Goal: Information Seeking & Learning: Find contact information

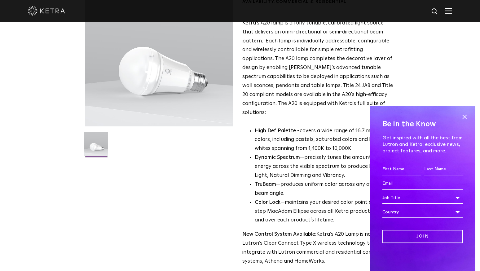
scroll to position [98, 0]
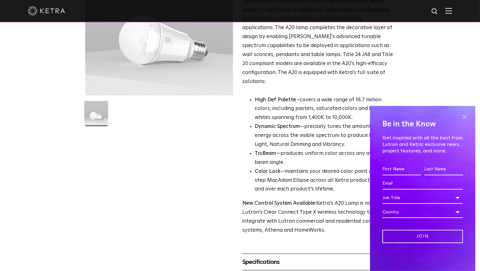
click at [464, 113] on span at bounding box center [464, 116] width 9 height 9
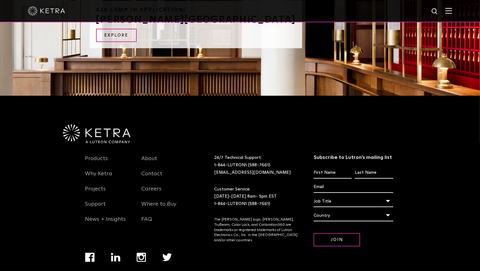
scroll to position [766, 0]
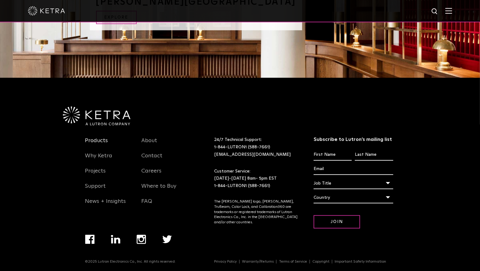
click at [95, 137] on link "Products" at bounding box center [96, 144] width 23 height 14
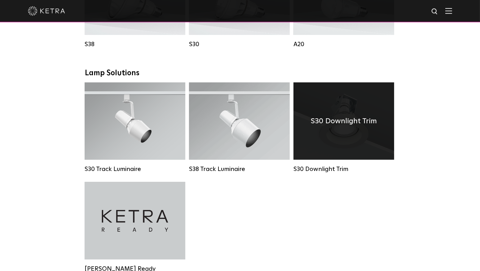
scroll to position [521, 0]
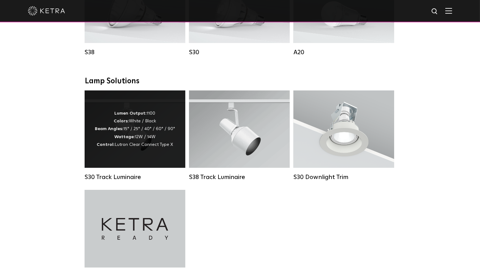
click at [159, 147] on div "Lumen Output: 1100 Colors: White / Black Beam Angles: 15° / 25° / 40° / 60° / 9…" at bounding box center [135, 129] width 80 height 39
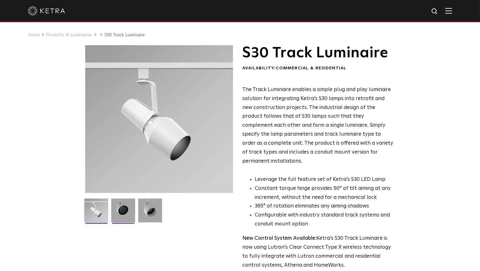
click at [119, 212] on img at bounding box center [123, 213] width 24 height 29
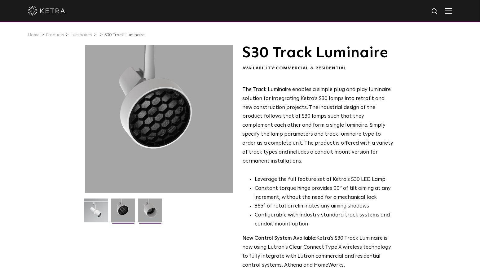
click at [149, 214] on img at bounding box center [150, 213] width 24 height 29
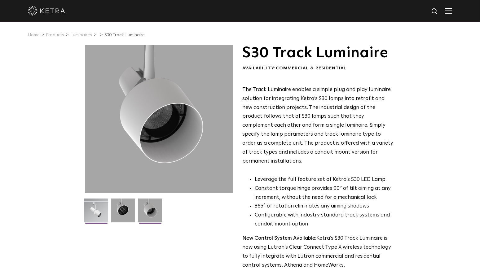
click at [95, 212] on img at bounding box center [96, 213] width 24 height 29
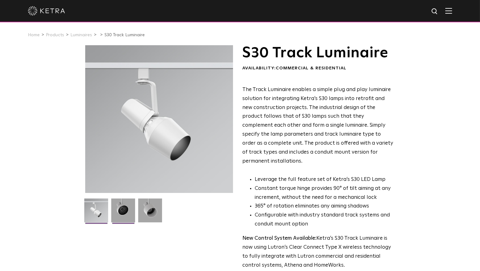
click at [125, 212] on img at bounding box center [123, 213] width 24 height 29
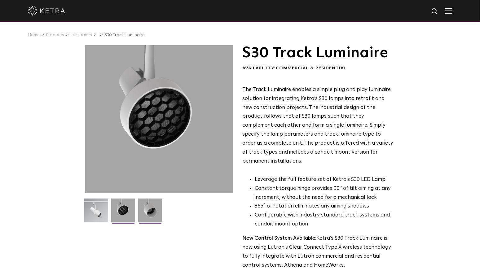
click at [152, 214] on img at bounding box center [150, 213] width 24 height 29
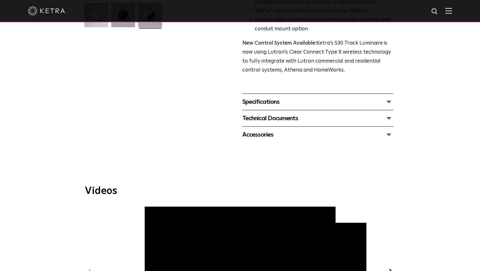
scroll to position [293, 0]
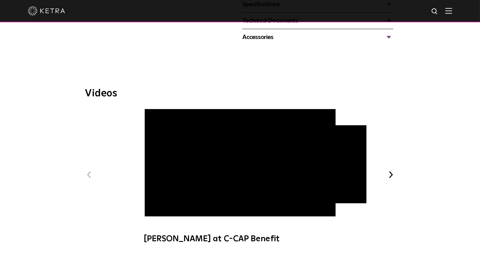
click at [157, 205] on span "Ketra at C-CAP Benefit" at bounding box center [240, 179] width 209 height 141
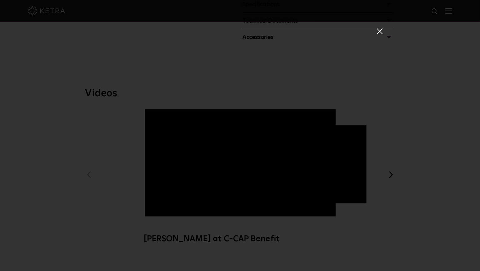
click at [379, 30] on span at bounding box center [379, 31] width 7 height 6
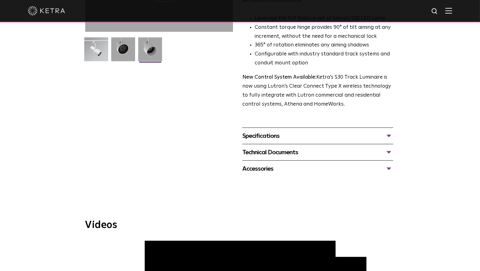
scroll to position [163, 0]
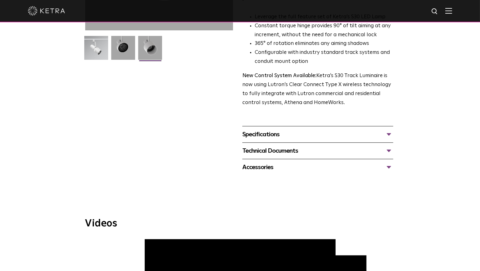
click at [316, 130] on div "Specifications" at bounding box center [317, 135] width 151 height 10
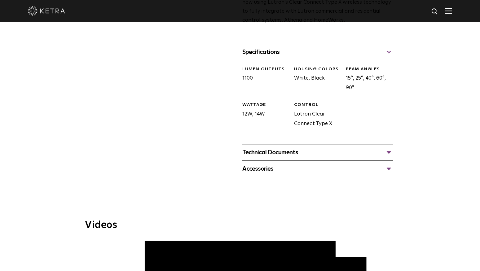
scroll to position [260, 0]
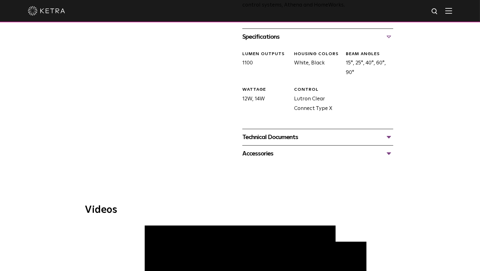
click at [314, 132] on div "Technical Documents" at bounding box center [317, 137] width 151 height 10
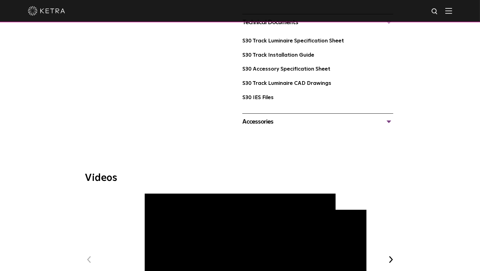
scroll to position [391, 0]
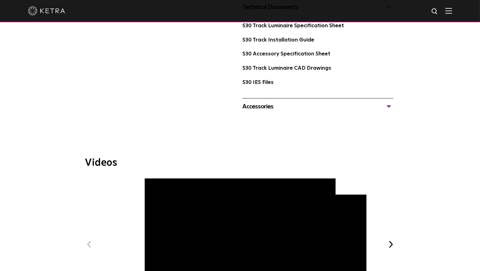
click at [298, 102] on div "Accessories" at bounding box center [317, 107] width 151 height 10
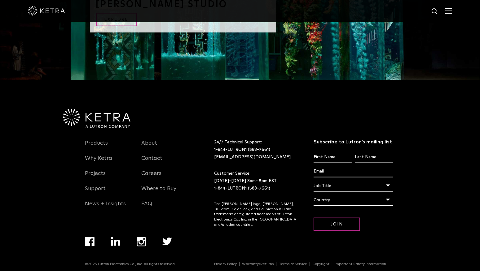
scroll to position [1012, 0]
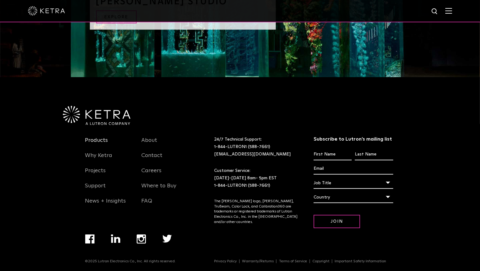
click at [100, 137] on link "Products" at bounding box center [96, 144] width 23 height 14
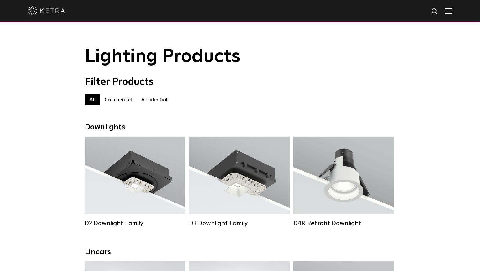
click at [145, 100] on label "Residential" at bounding box center [154, 99] width 35 height 11
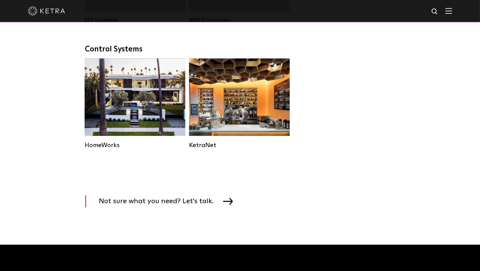
scroll to position [846, 0]
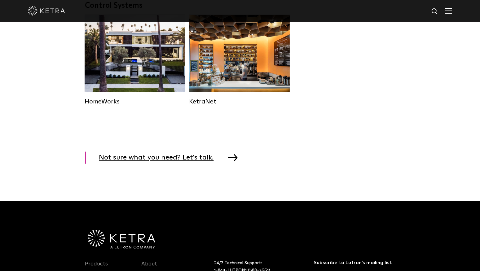
click at [228, 161] on img at bounding box center [233, 157] width 10 height 7
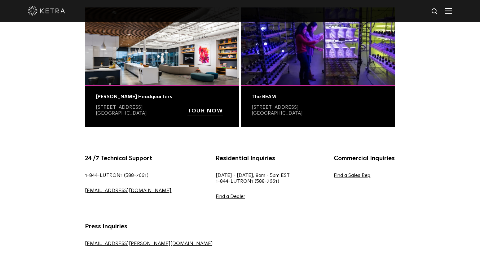
scroll to position [260, 0]
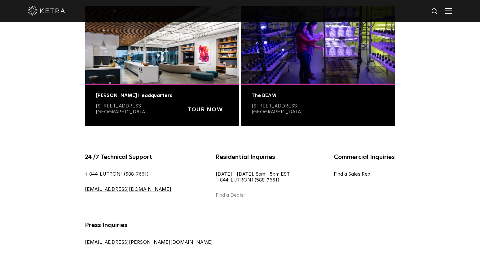
click at [216, 196] on link "Find a Dealer" at bounding box center [230, 195] width 29 height 5
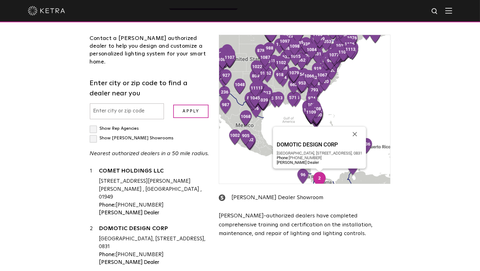
scroll to position [130, 0]
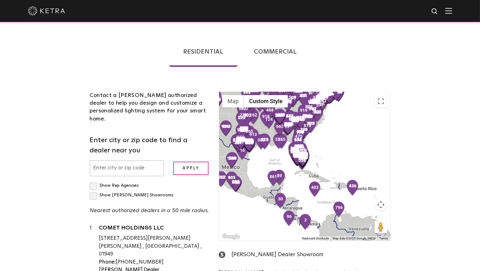
click at [123, 161] on input "text" at bounding box center [127, 169] width 74 height 16
type input "18301"
click at [189, 162] on input "Apply" at bounding box center [190, 168] width 35 height 13
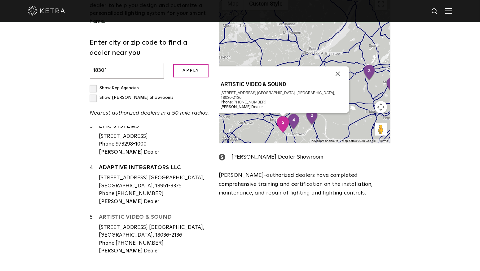
scroll to position [88, 0]
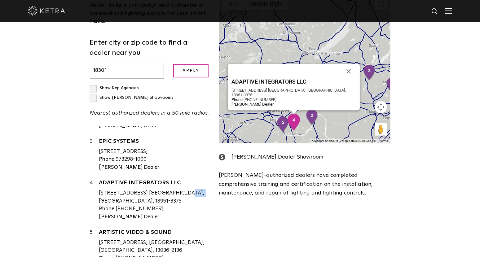
drag, startPoint x: 201, startPoint y: 153, endPoint x: 166, endPoint y: 152, distance: 35.3
click at [166, 189] on div "1955 OLD BETHLEHEM RD QUAKERTOWN, PA, 18951-3375" at bounding box center [154, 197] width 111 height 16
click at [180, 205] on div "Phone: (267) 999-1400" at bounding box center [154, 209] width 111 height 8
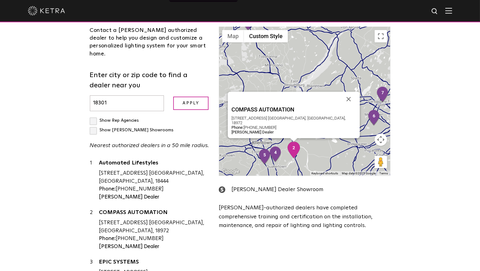
scroll to position [195, 0]
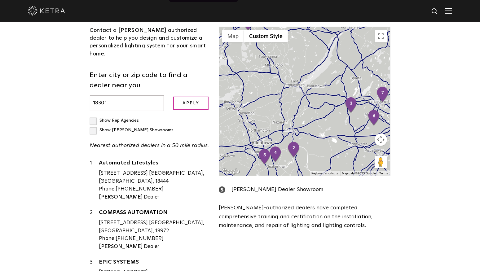
drag, startPoint x: 116, startPoint y: 77, endPoint x: 69, endPoint y: 74, distance: 46.9
click at [90, 95] on input "18301" at bounding box center [127, 103] width 74 height 16
type input "20166"
click at [197, 97] on input "Apply" at bounding box center [190, 103] width 35 height 13
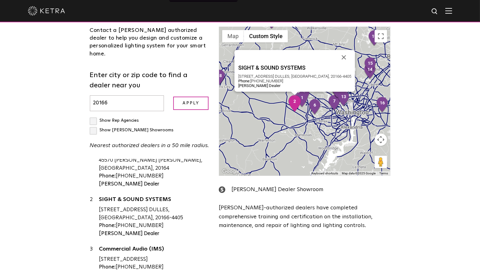
scroll to position [0, 0]
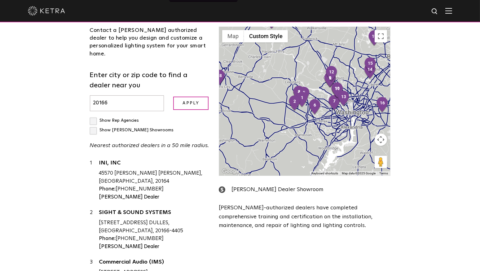
click at [212, 90] on div "Contact a Ketra authorized dealer to help you design and customize a personaliz…" at bounding box center [149, 158] width 129 height 263
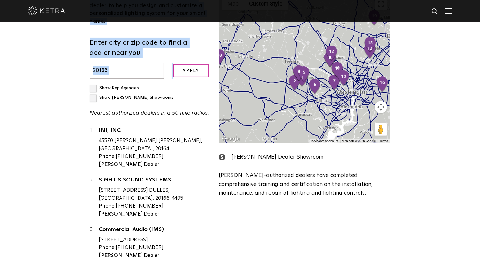
drag, startPoint x: 152, startPoint y: 117, endPoint x: 74, endPoint y: 92, distance: 81.4
click at [90, 127] on div "1 INI, INC 45570 Shepard Dr Sterling, VA, 20164 Phone: 703-771-1676 Ketra Deale…" at bounding box center [150, 192] width 120 height 130
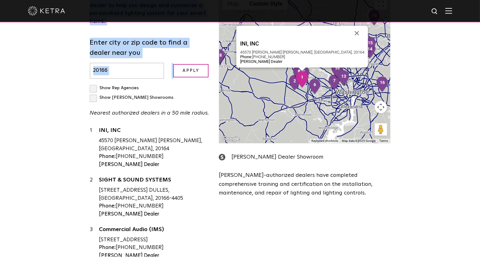
click at [178, 127] on div "INI, INC 45570 Shepard Dr Sterling, VA, 20164 Phone: 703-771-1676 Ketra Dealer" at bounding box center [154, 148] width 111 height 42
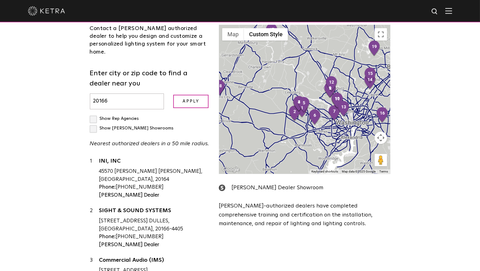
scroll to position [195, 0]
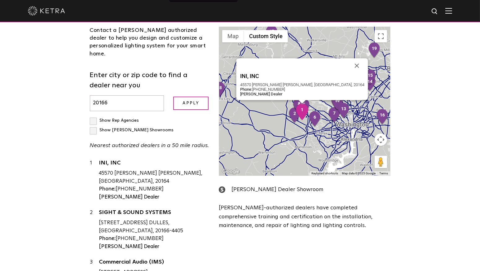
drag, startPoint x: 99, startPoint y: 125, endPoint x: 150, endPoint y: 146, distance: 56.0
click at [150, 159] on div "1 INI, INC 45570 Shepard Dr Sterling, VA, 20164 Phone: 703-771-1676 Ketra Dealer" at bounding box center [150, 180] width 120 height 42
click at [169, 159] on div "INI, INC 45570 Shepard Dr Sterling, VA, 20164 Phone: 703-771-1676 Ketra Dealer" at bounding box center [154, 180] width 111 height 42
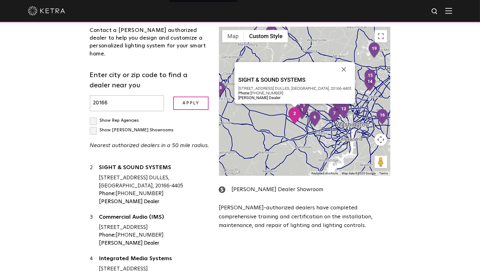
scroll to position [0, 0]
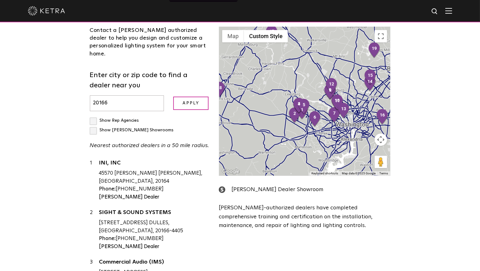
drag, startPoint x: 116, startPoint y: 74, endPoint x: 76, endPoint y: 72, distance: 39.7
click at [90, 95] on input "20166" at bounding box center [127, 103] width 74 height 16
type input "18301"
click at [91, 118] on label "Show Rep Agencies" at bounding box center [114, 120] width 49 height 4
click at [91, 116] on input "Show Rep Agencies" at bounding box center [92, 118] width 4 height 4
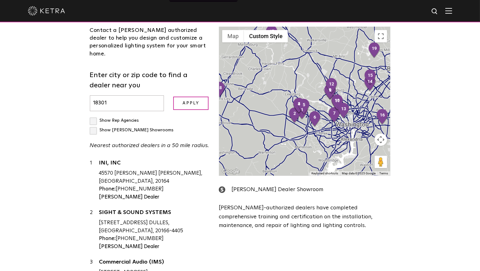
checkbox input "true"
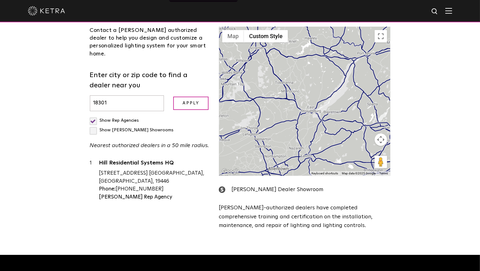
click at [147, 128] on label "Show Ketra Showrooms" at bounding box center [132, 130] width 84 height 4
click at [94, 116] on input "Show Ketra Showrooms" at bounding box center [92, 118] width 4 height 4
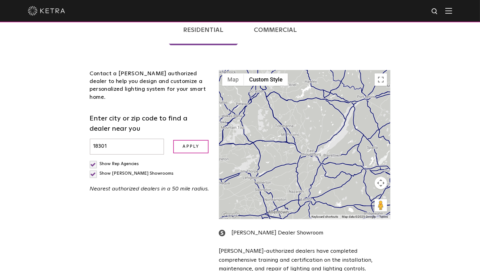
scroll to position [130, 0]
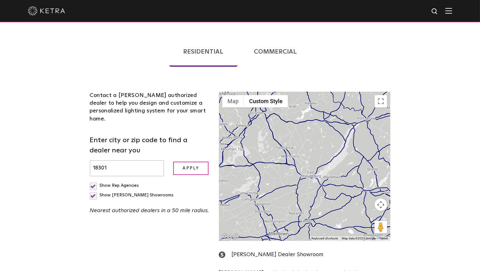
click at [148, 193] on label "Show Ketra Showrooms" at bounding box center [132, 195] width 84 height 4
click at [94, 181] on input "Show Ketra Showrooms" at bounding box center [92, 183] width 4 height 4
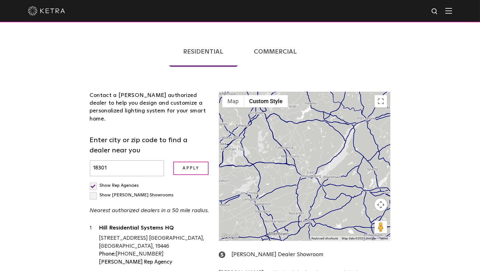
click at [94, 181] on input "Show Ketra Showrooms" at bounding box center [92, 183] width 4 height 4
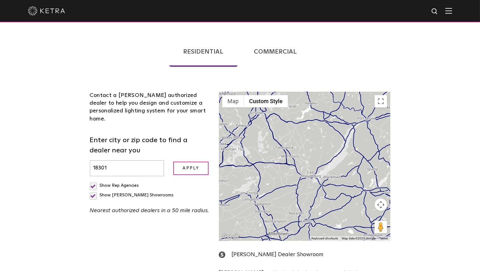
click at [148, 193] on label "Show Ketra Showrooms" at bounding box center [132, 195] width 84 height 4
click at [94, 181] on input "Show Ketra Showrooms" at bounding box center [92, 183] width 4 height 4
checkbox input "false"
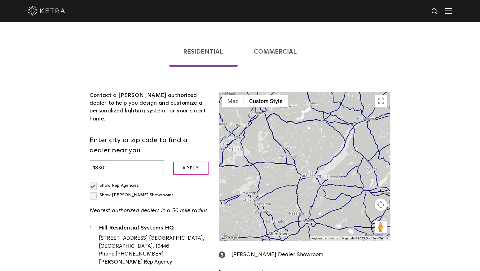
click at [95, 183] on label "Show Rep Agencies" at bounding box center [114, 185] width 49 height 4
click at [94, 181] on input "Show Rep Agencies" at bounding box center [92, 183] width 4 height 4
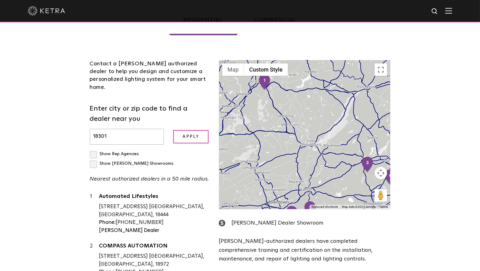
scroll to position [163, 0]
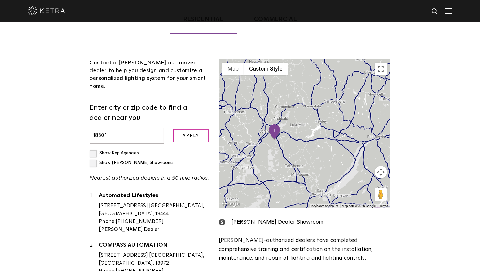
click at [91, 151] on label "Show Rep Agencies" at bounding box center [114, 153] width 49 height 4
click at [91, 148] on input "Show Rep Agencies" at bounding box center [92, 150] width 4 height 4
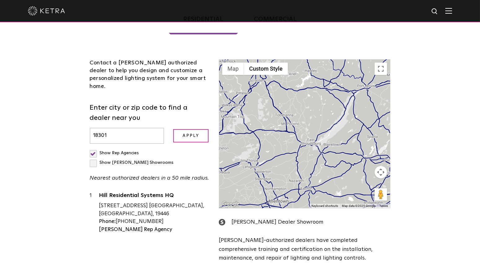
click at [92, 151] on label "Show Rep Agencies" at bounding box center [114, 153] width 49 height 4
click at [92, 148] on input "Show Rep Agencies" at bounding box center [92, 150] width 4 height 4
checkbox input "false"
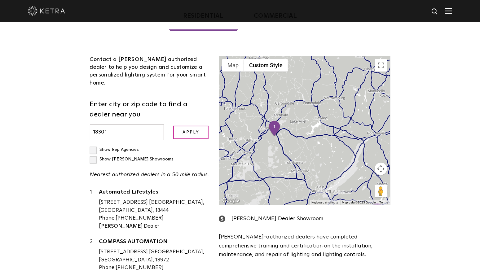
scroll to position [195, 0]
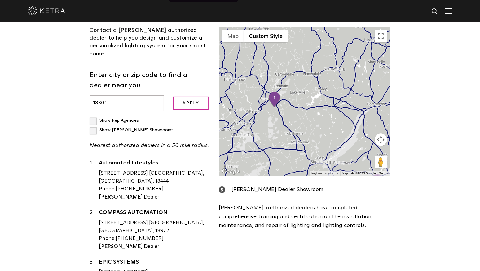
click at [148, 128] on label "Show Ketra Showrooms" at bounding box center [132, 130] width 84 height 4
click at [94, 116] on input "Show Ketra Showrooms" at bounding box center [92, 118] width 4 height 4
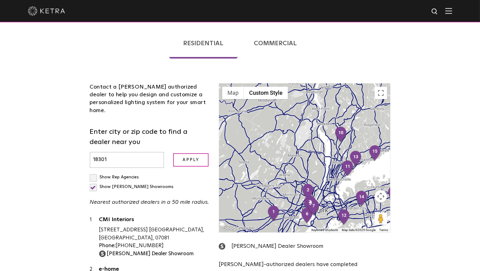
scroll to position [130, 0]
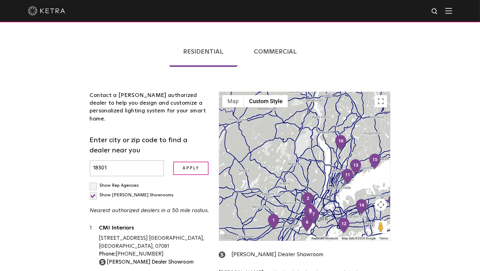
click at [145, 193] on label "Show Ketra Showrooms" at bounding box center [132, 195] width 84 height 4
click at [94, 181] on input "Show Ketra Showrooms" at bounding box center [92, 183] width 4 height 4
checkbox input "false"
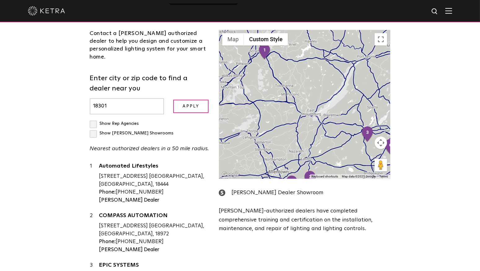
scroll to position [195, 0]
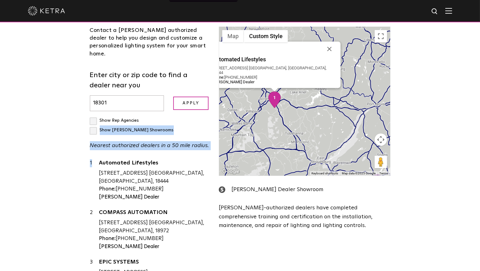
drag, startPoint x: 197, startPoint y: 135, endPoint x: 96, endPoint y: 131, distance: 101.1
click at [96, 159] on div "1 Automated Lifestyles 228 Windsor Way Moscow, PA, 18444 Phone: 610-462-4702 Ke…" at bounding box center [150, 180] width 120 height 42
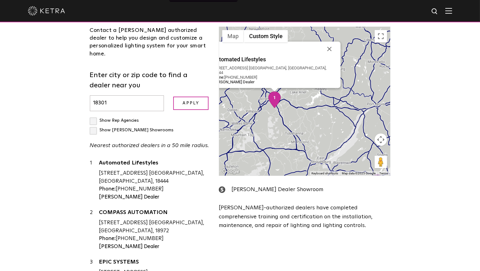
click at [167, 159] on div "Automated Lifestyles 228 Windsor Way Moscow, PA, 18444 Phone: 610-462-4702 Ketr…" at bounding box center [154, 180] width 111 height 42
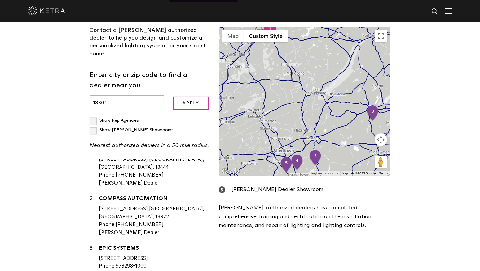
scroll to position [0, 0]
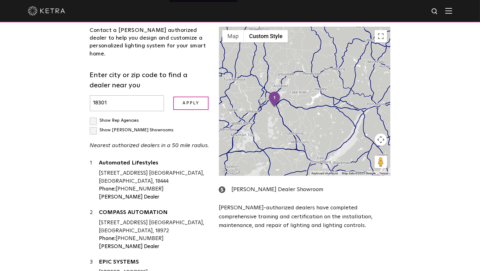
click at [210, 147] on div "Contact a Ketra authorized dealer to help you design and customize a personaliz…" at bounding box center [149, 158] width 129 height 263
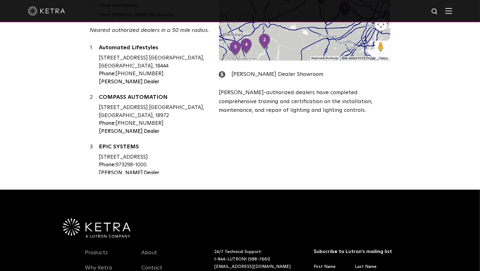
scroll to position [358, 0]
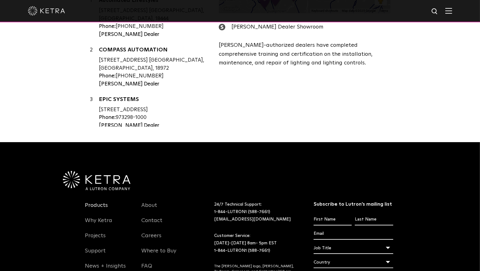
click at [91, 202] on link "Products" at bounding box center [96, 209] width 23 height 14
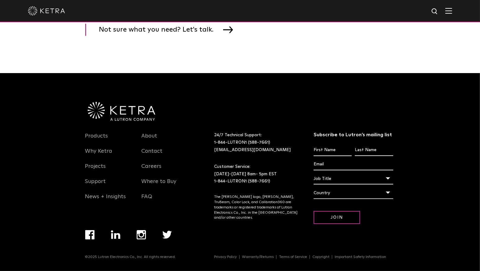
scroll to position [1087, 0]
click at [97, 164] on link "Projects" at bounding box center [95, 170] width 21 height 14
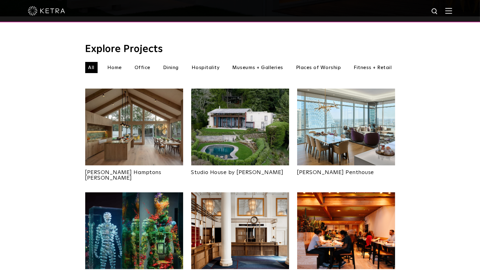
scroll to position [163, 0]
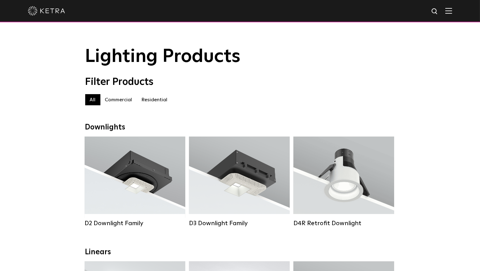
click at [156, 102] on label "Residential" at bounding box center [154, 99] width 35 height 11
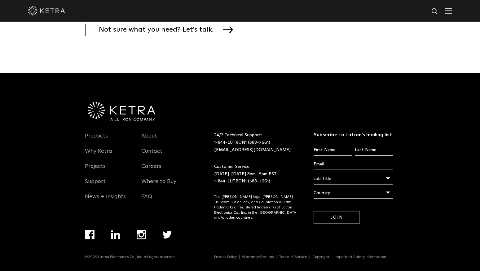
scroll to position [976, 0]
click at [95, 143] on link "Products" at bounding box center [96, 140] width 23 height 14
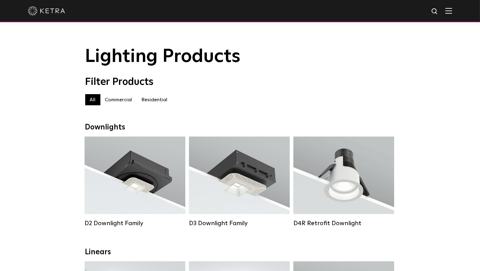
click at [154, 101] on label "Residential" at bounding box center [154, 99] width 35 height 11
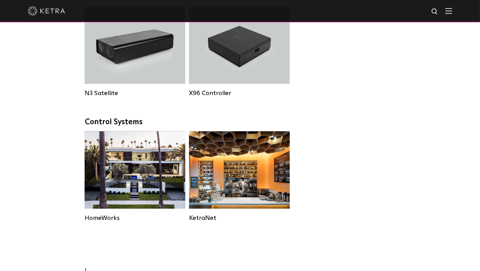
scroll to position [716, 0]
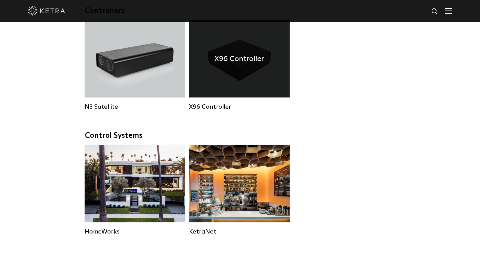
click at [244, 64] on h4 "X96 Controller" at bounding box center [240, 59] width 50 height 12
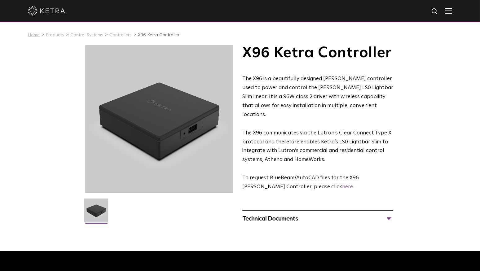
click at [35, 36] on link "Home" at bounding box center [34, 35] width 12 height 4
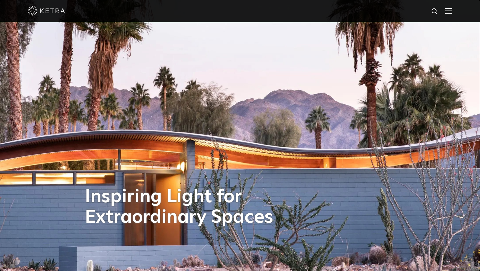
click at [450, 7] on div at bounding box center [240, 11] width 424 height 22
click at [450, 12] on img at bounding box center [448, 11] width 7 height 6
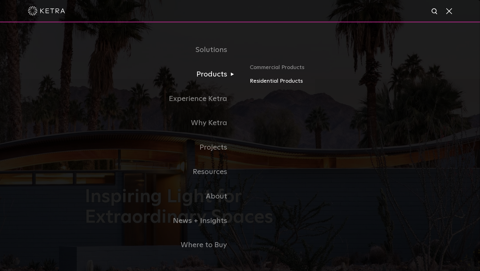
click at [267, 82] on link "Residential Products" at bounding box center [322, 81] width 145 height 9
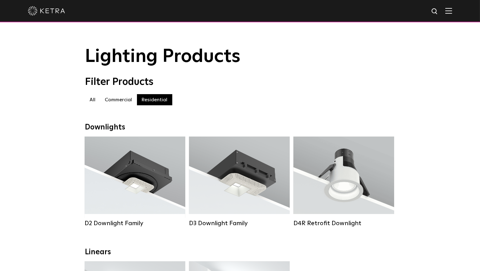
click at [449, 13] on img at bounding box center [448, 11] width 7 height 6
